Goal: Information Seeking & Learning: Learn about a topic

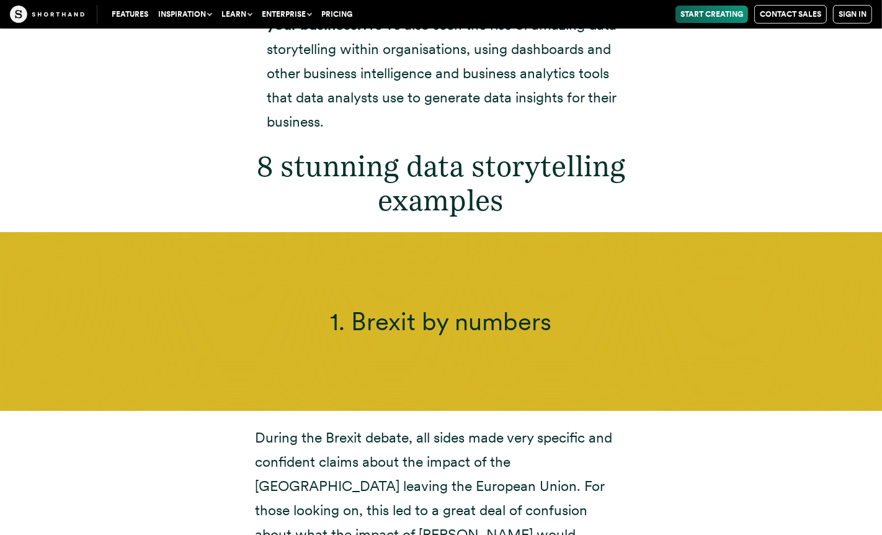
scroll to position [4463, 0]
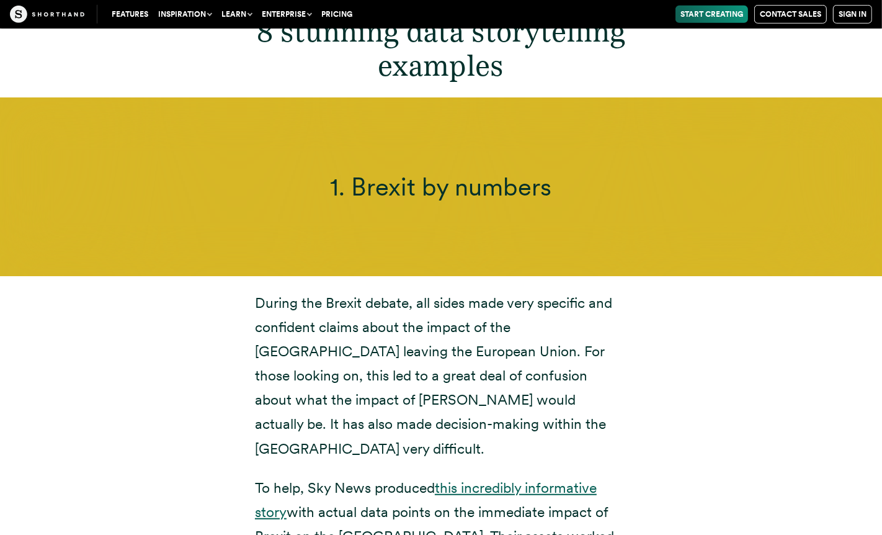
click at [514, 479] on link "this incredibly informative story" at bounding box center [426, 500] width 342 height 42
click at [641, 291] on div "During the Brexit debate, all sides made very specific and confident claims abo…" at bounding box center [441, 444] width 422 height 306
click at [541, 476] on p "To help, Sky News produced this incredibly informative story with actual data p…" at bounding box center [441, 536] width 372 height 121
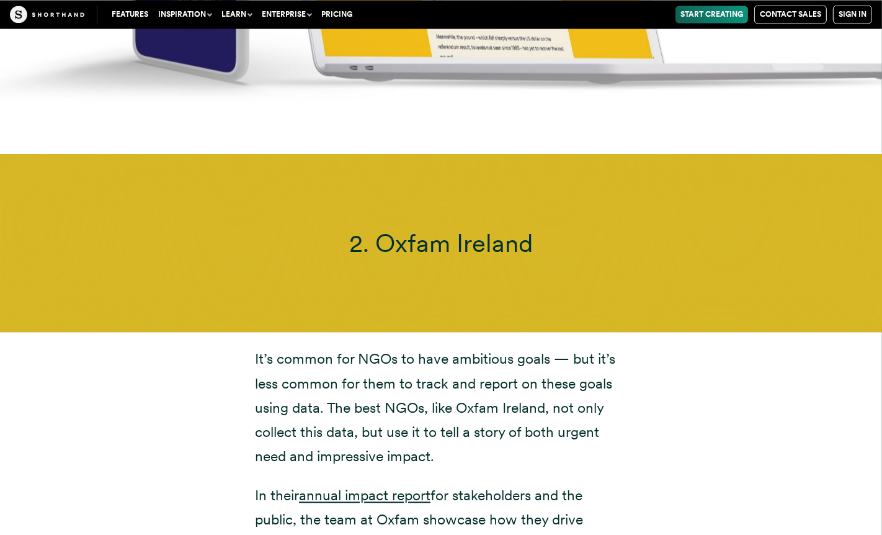
scroll to position [6021, 0]
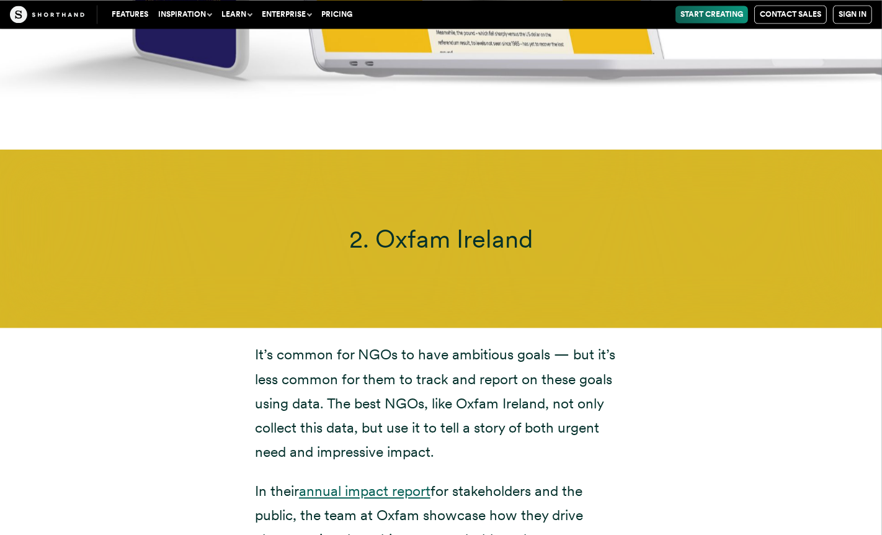
click at [400, 482] on link "annual impact report" at bounding box center [365, 490] width 132 height 17
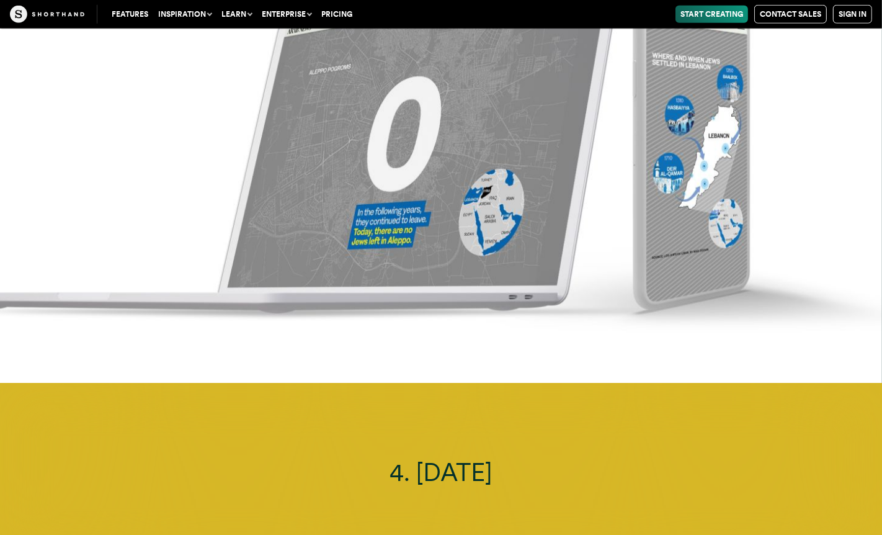
scroll to position [8878, 0]
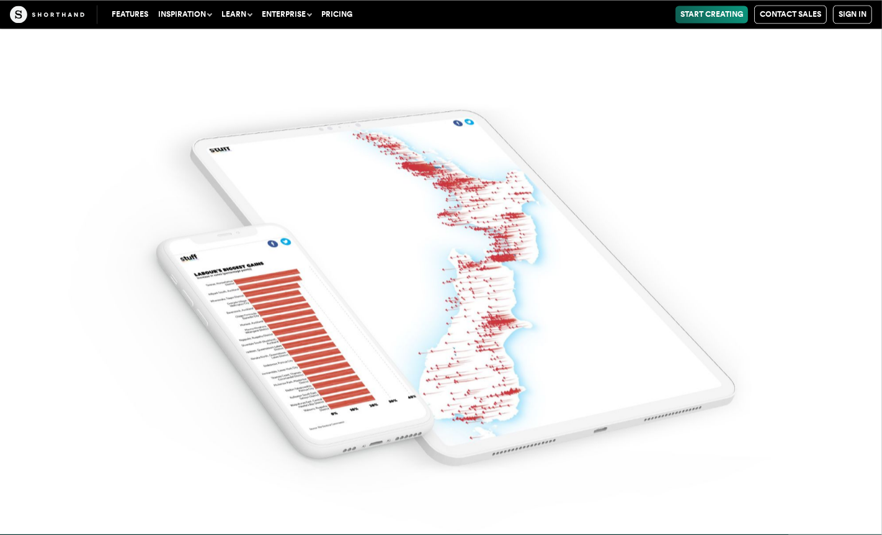
scroll to position [10550, 0]
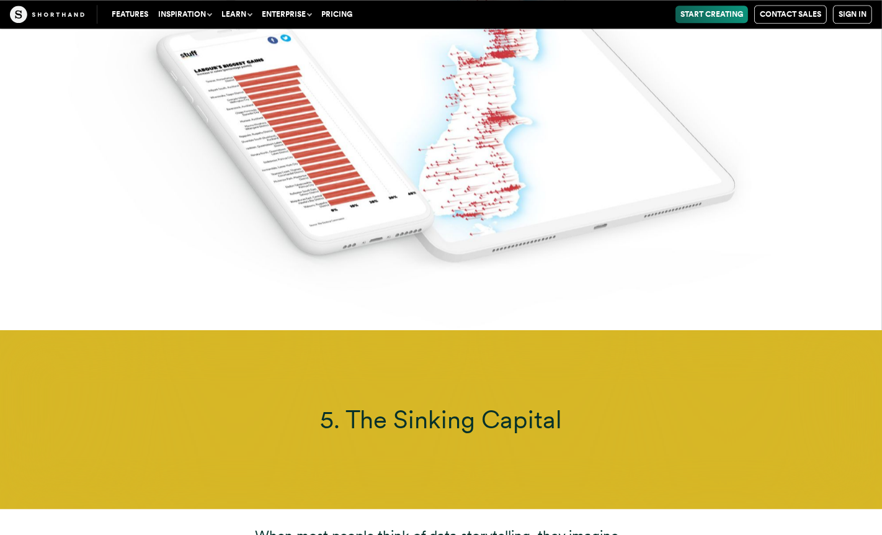
drag, startPoint x: 628, startPoint y: 227, endPoint x: 662, endPoint y: 128, distance: 105.0
drag, startPoint x: 662, startPoint y: 128, endPoint x: 627, endPoint y: 309, distance: 184.5
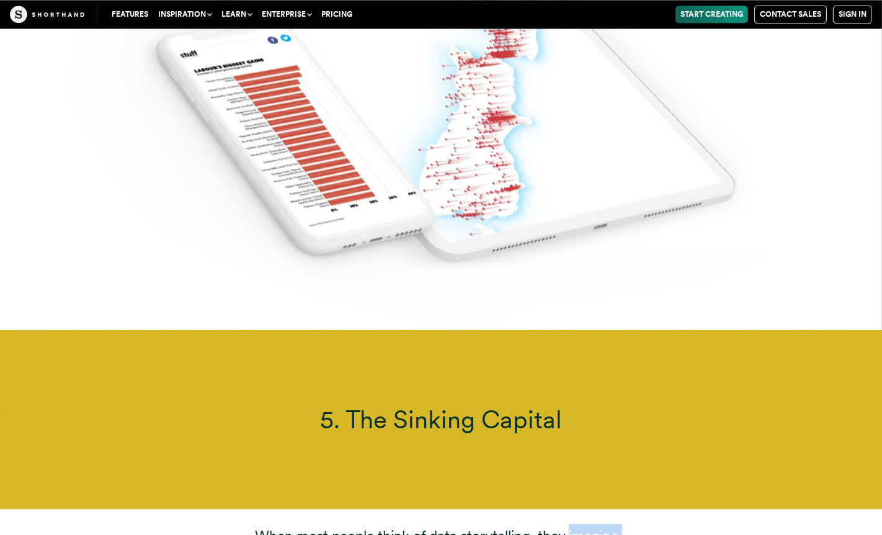
drag, startPoint x: 617, startPoint y: 351, endPoint x: 686, endPoint y: 115, distance: 245.7
drag, startPoint x: 678, startPoint y: 97, endPoint x: 636, endPoint y: 348, distance: 254.1
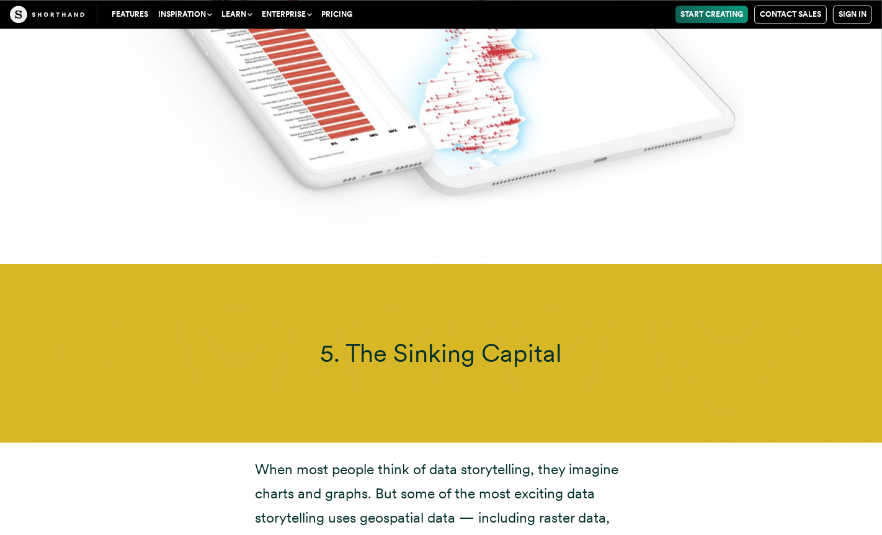
scroll to position [10559, 0]
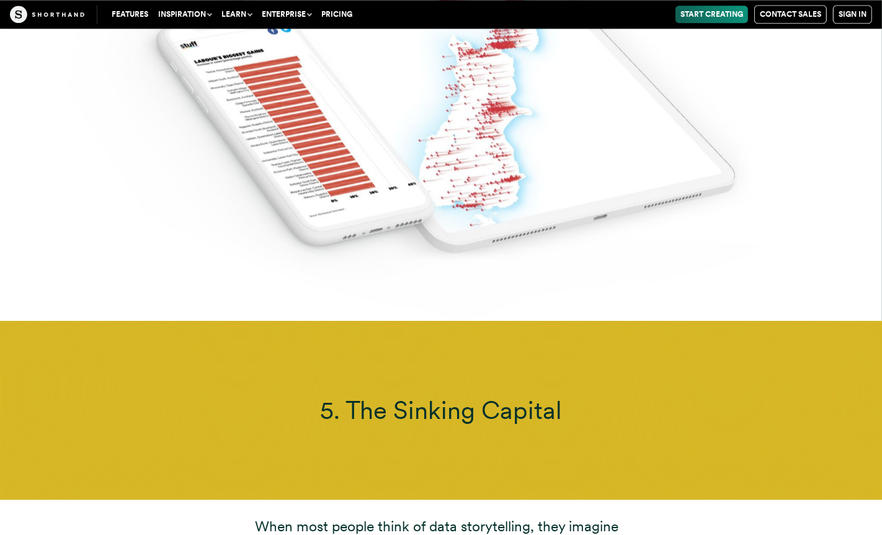
drag, startPoint x: 611, startPoint y: 318, endPoint x: 660, endPoint y: 207, distance: 122.0
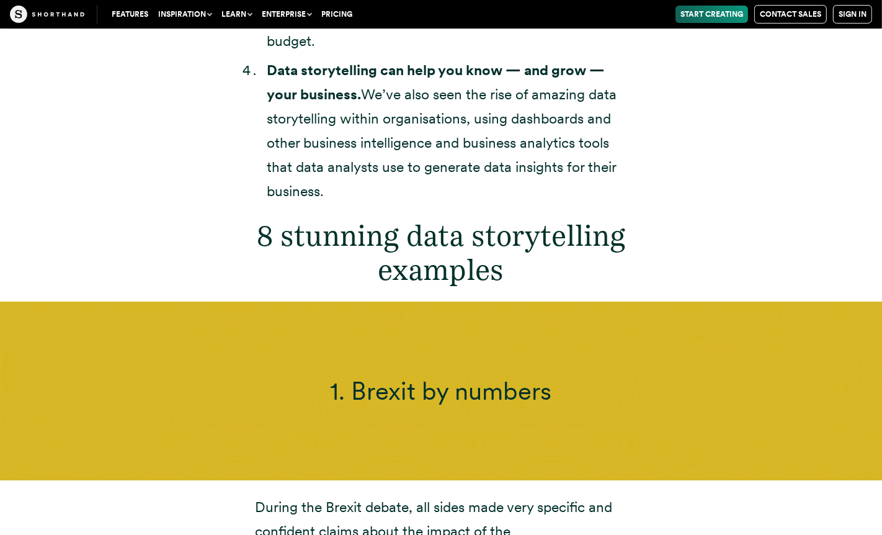
scroll to position [4233, 0]
